Goal: Find specific page/section: Find specific page/section

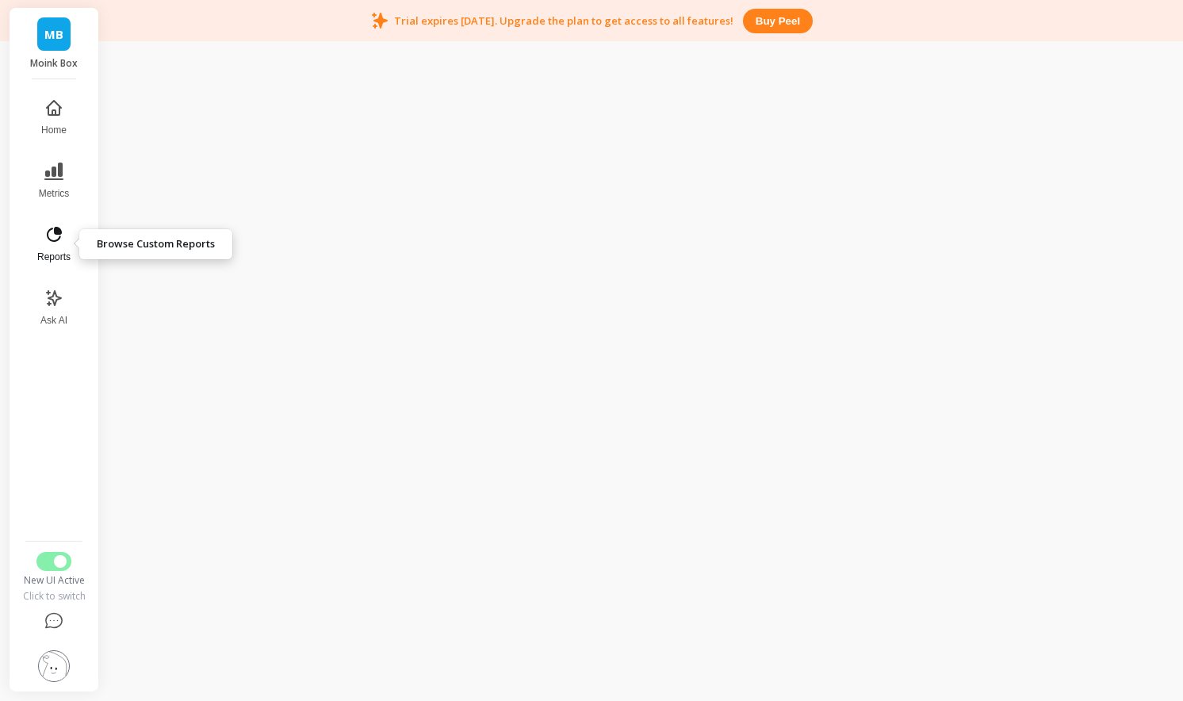
click at [55, 235] on icon at bounding box center [53, 234] width 19 height 19
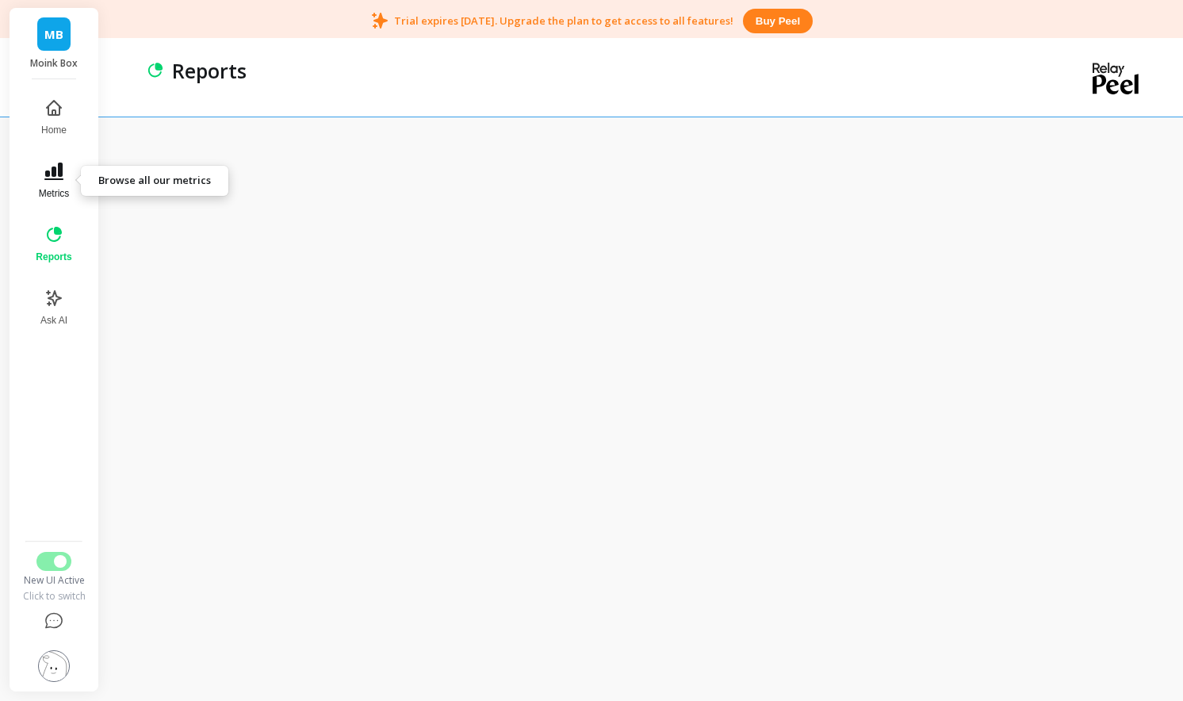
click at [39, 152] on button "Metrics" at bounding box center [53, 180] width 55 height 57
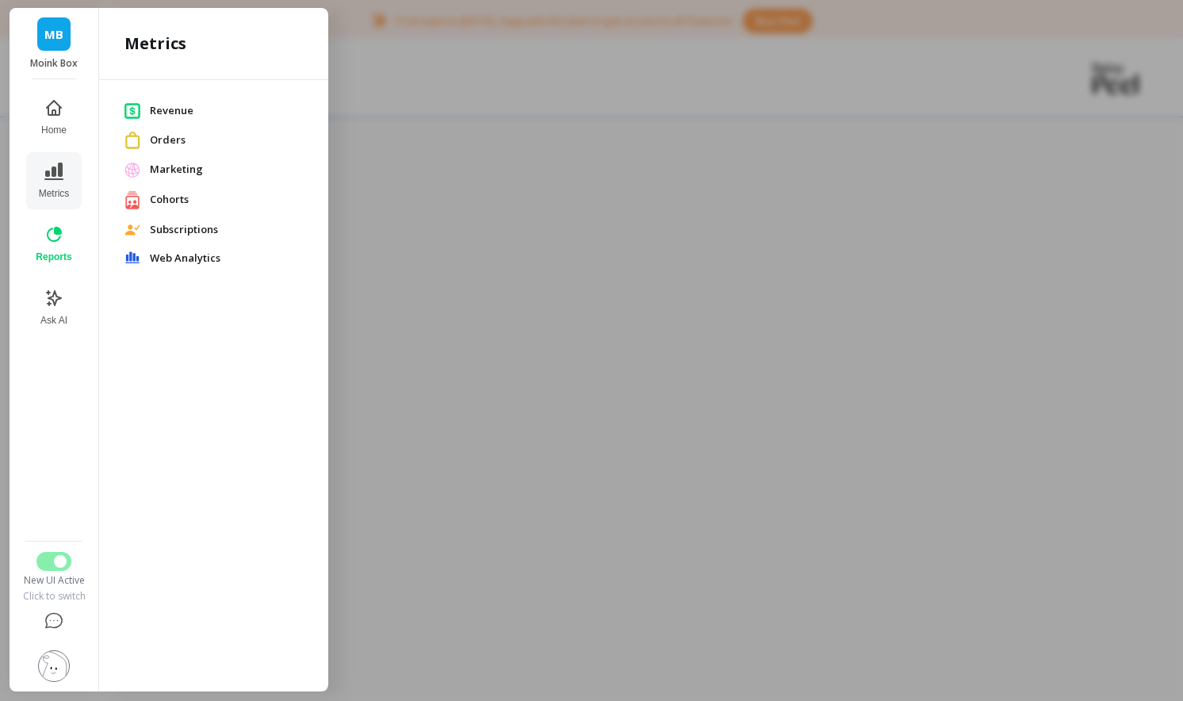
click at [199, 111] on span "Revenue" at bounding box center [226, 111] width 153 height 16
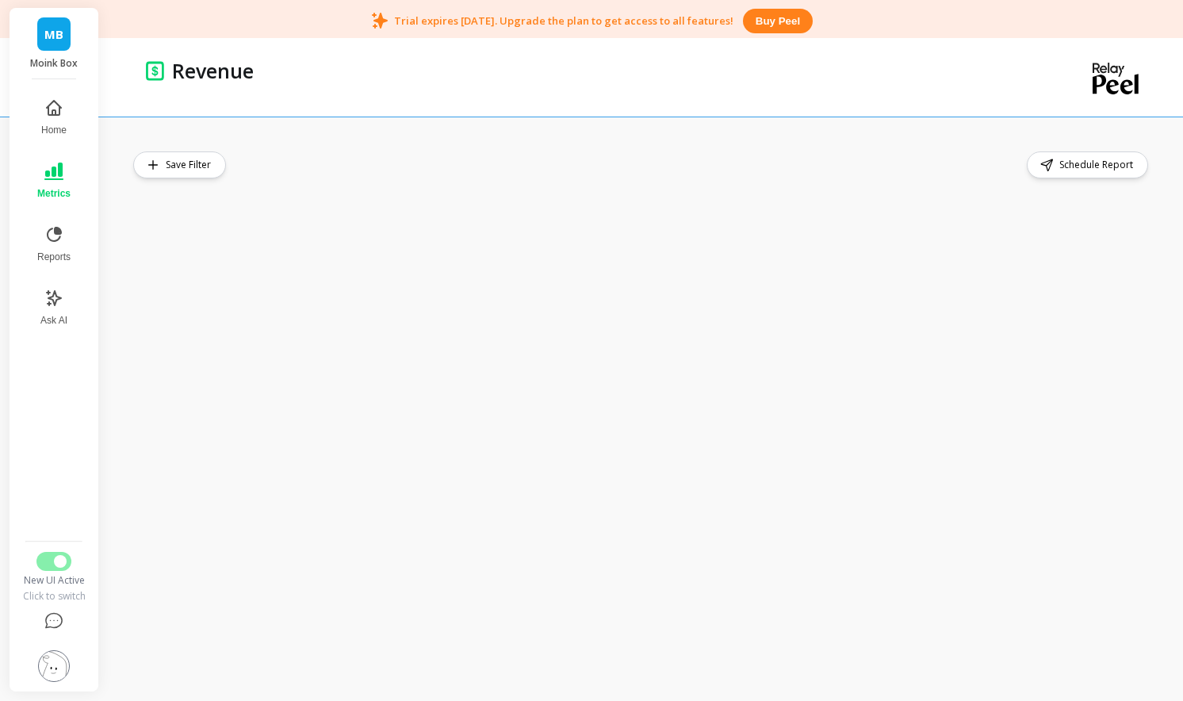
click at [71, 191] on button "Metrics" at bounding box center [54, 180] width 52 height 57
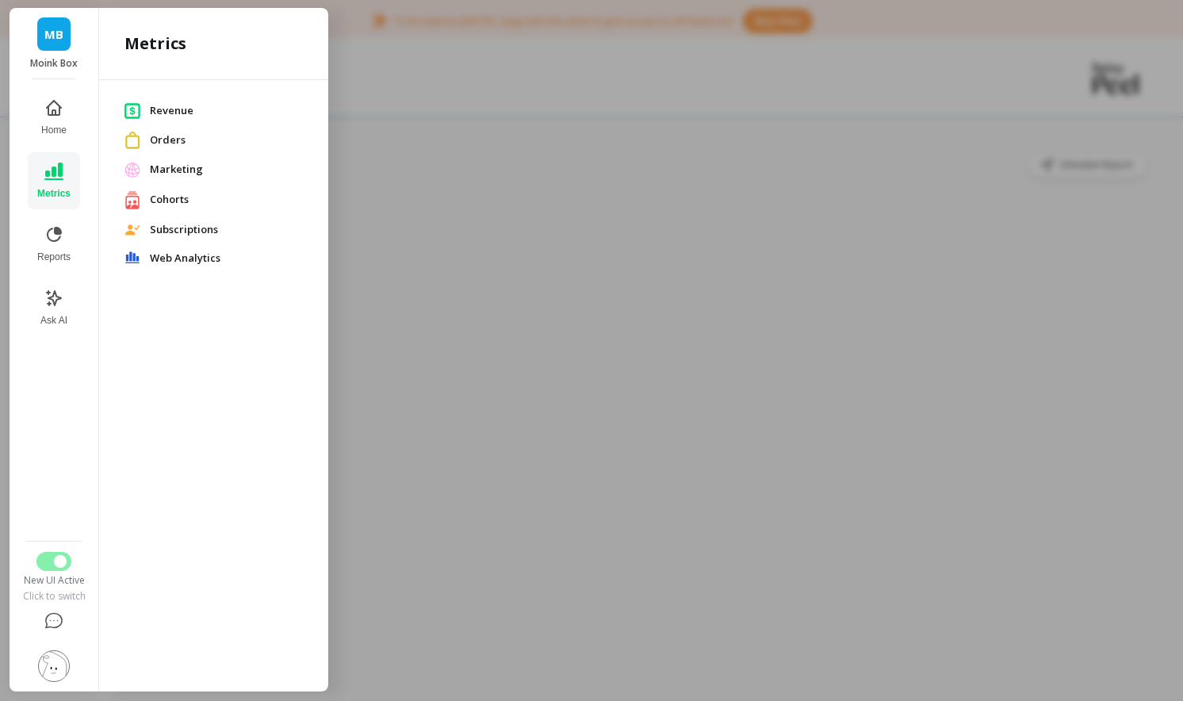
click at [168, 142] on span "Orders" at bounding box center [226, 140] width 153 height 16
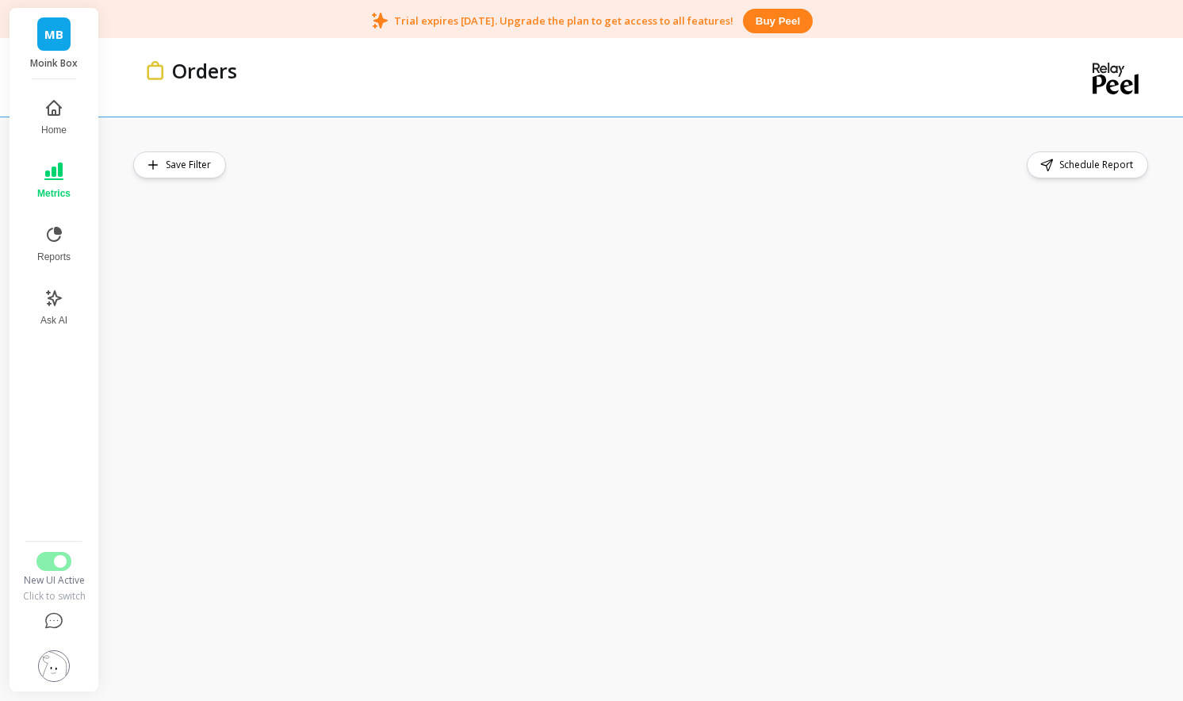
scroll to position [2, 0]
